Goal: Information Seeking & Learning: Learn about a topic

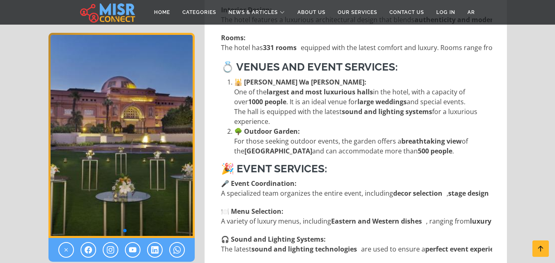
scroll to position [370, 0]
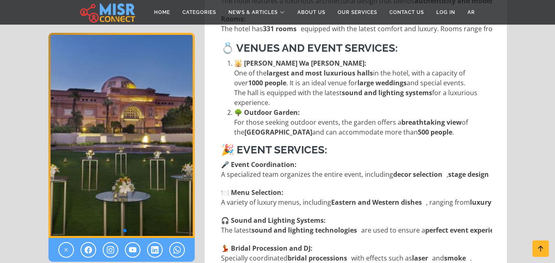
click at [267, 188] on p "🍽️ Menu Selection: A variety of luxury menus, including Eastern and Western dis…" at bounding box center [390, 198] width 339 height 20
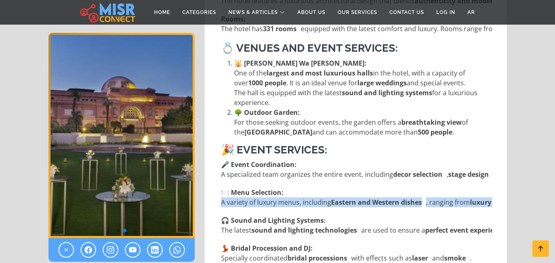
click at [268, 188] on p "🍽️ Menu Selection: A variety of luxury menus, including Eastern and Western dis…" at bounding box center [390, 198] width 339 height 20
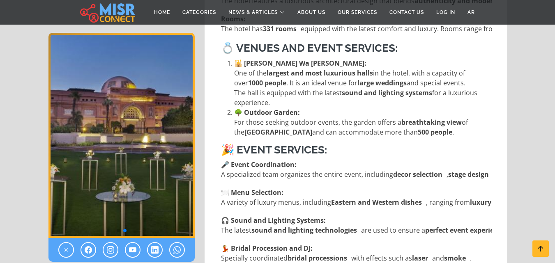
click at [364, 144] on h3 "🎉 Event Services:" at bounding box center [356, 150] width 271 height 13
click at [324, 160] on p "🎤 Event Coordination: A specialized team organizes the entire event, including …" at bounding box center [381, 170] width 320 height 20
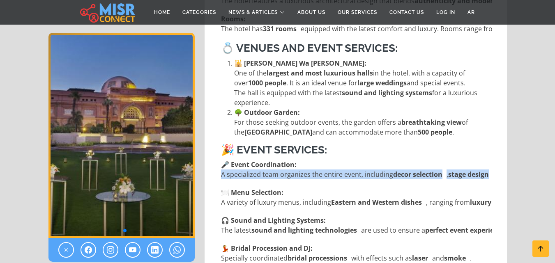
click at [324, 160] on p "🎤 Event Coordination: A specialized team organizes the entire event, including …" at bounding box center [381, 170] width 320 height 20
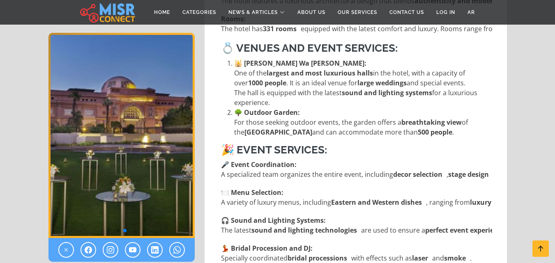
click at [351, 144] on h3 "🎉 Event Services:" at bounding box center [356, 150] width 271 height 13
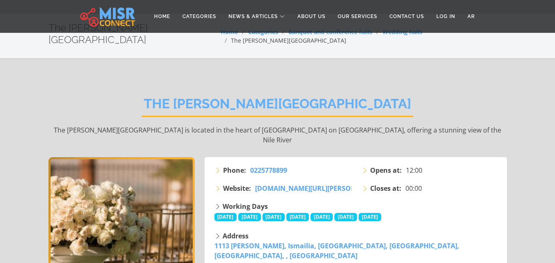
scroll to position [0, 0]
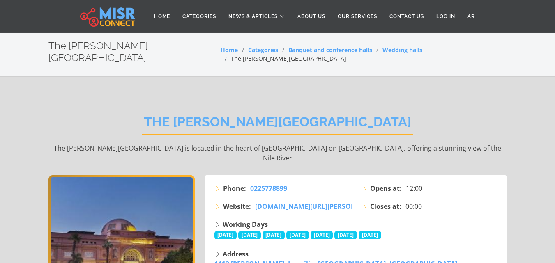
click at [120, 19] on img at bounding box center [107, 16] width 55 height 21
click at [203, 11] on link "Categories" at bounding box center [199, 17] width 46 height 16
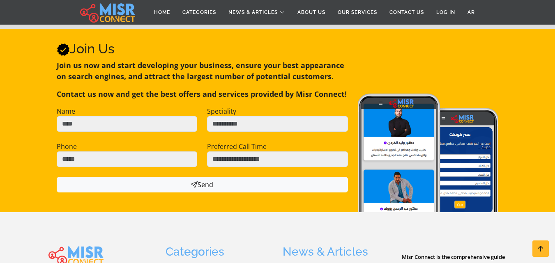
scroll to position [1478, 0]
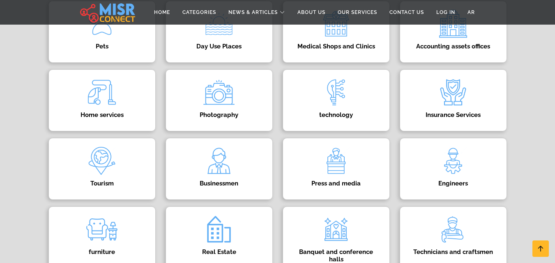
scroll to position [329, 0]
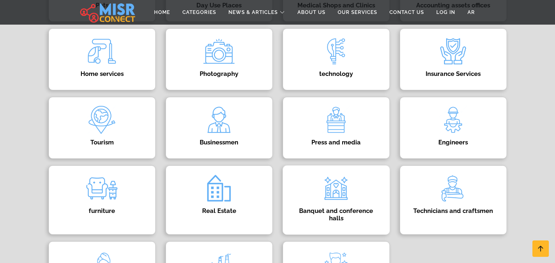
click at [315, 192] on div "Banquet and conference halls Directory of banquet and conference halls" at bounding box center [336, 200] width 107 height 69
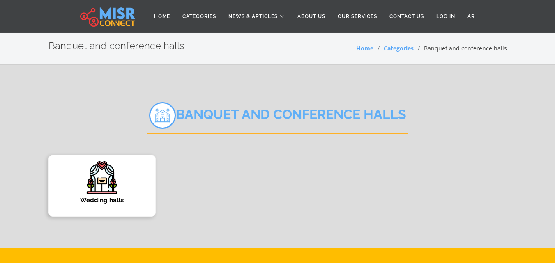
click at [139, 189] on div "Wedding halls Wedding hall guide" at bounding box center [101, 186] width 107 height 62
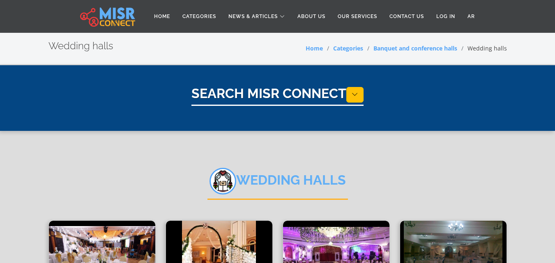
select select "**********"
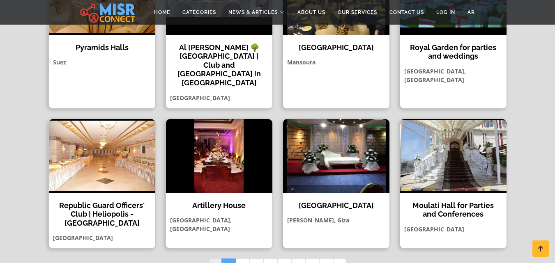
scroll to position [698, 0]
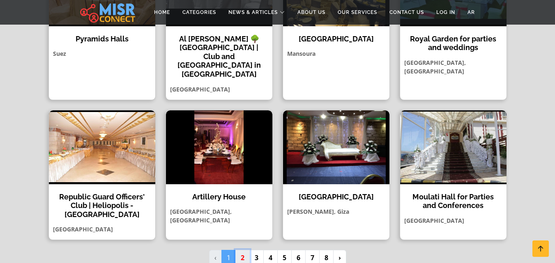
click at [246, 250] on link "2" at bounding box center [242, 258] width 14 height 16
